Goal: Check status: Check status

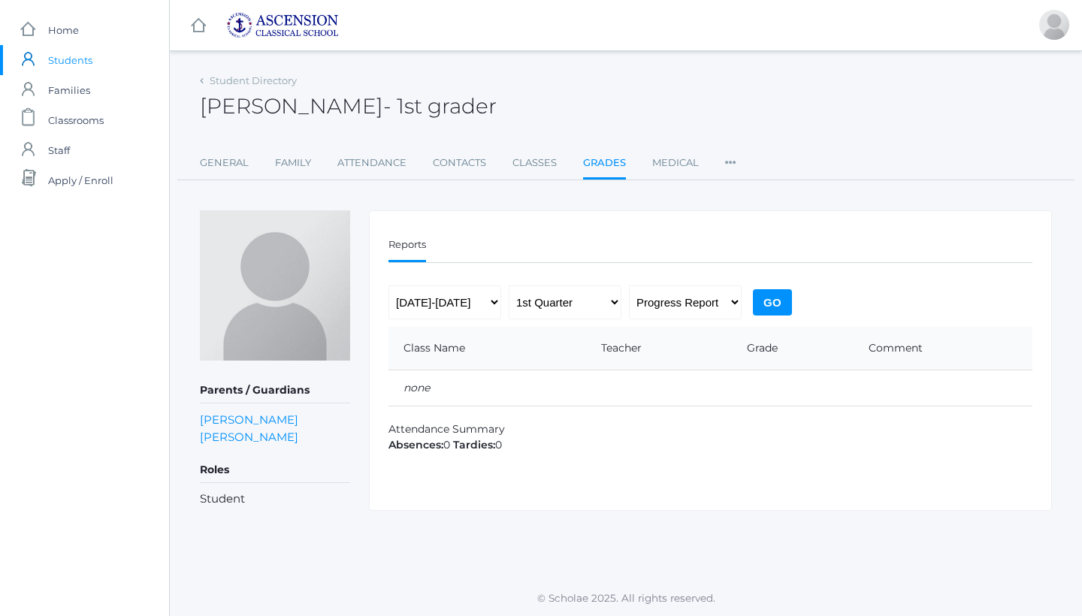
click at [771, 301] on input "Go" at bounding box center [772, 302] width 39 height 26
click at [77, 33] on span "Home" at bounding box center [63, 30] width 31 height 30
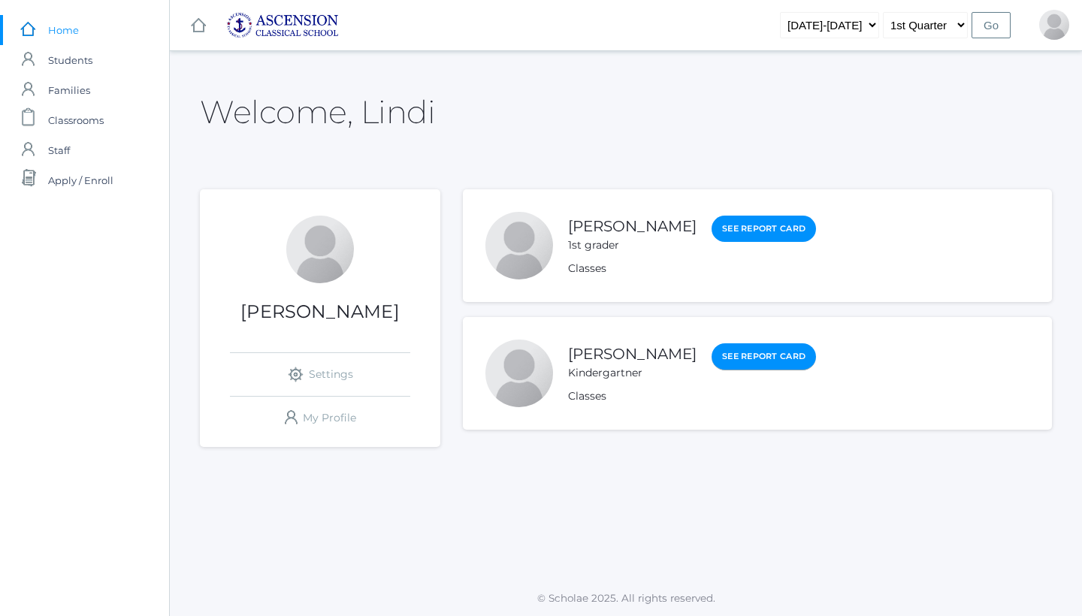
click at [737, 361] on link "See Report Card" at bounding box center [763, 356] width 104 height 27
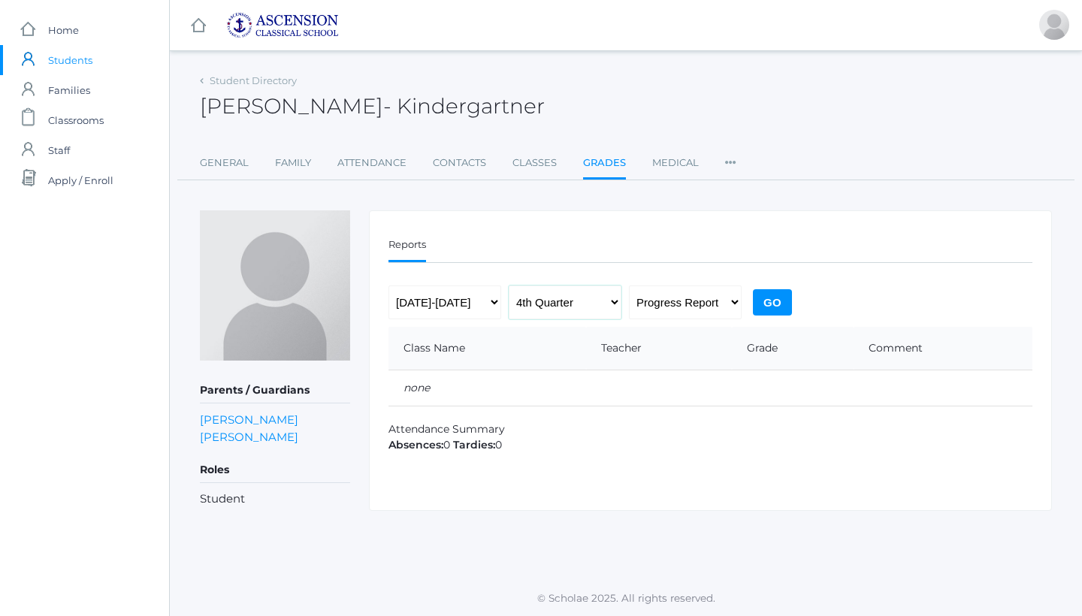
select select "1"
click at [775, 305] on input "Go" at bounding box center [772, 302] width 39 height 26
select select "report"
click at [766, 296] on input "Go" at bounding box center [772, 302] width 39 height 26
click at [84, 27] on link "icons/ui/navigation/home Created with Sketch. Home" at bounding box center [84, 30] width 169 height 30
